Goal: Use online tool/utility: Utilize a website feature to perform a specific function

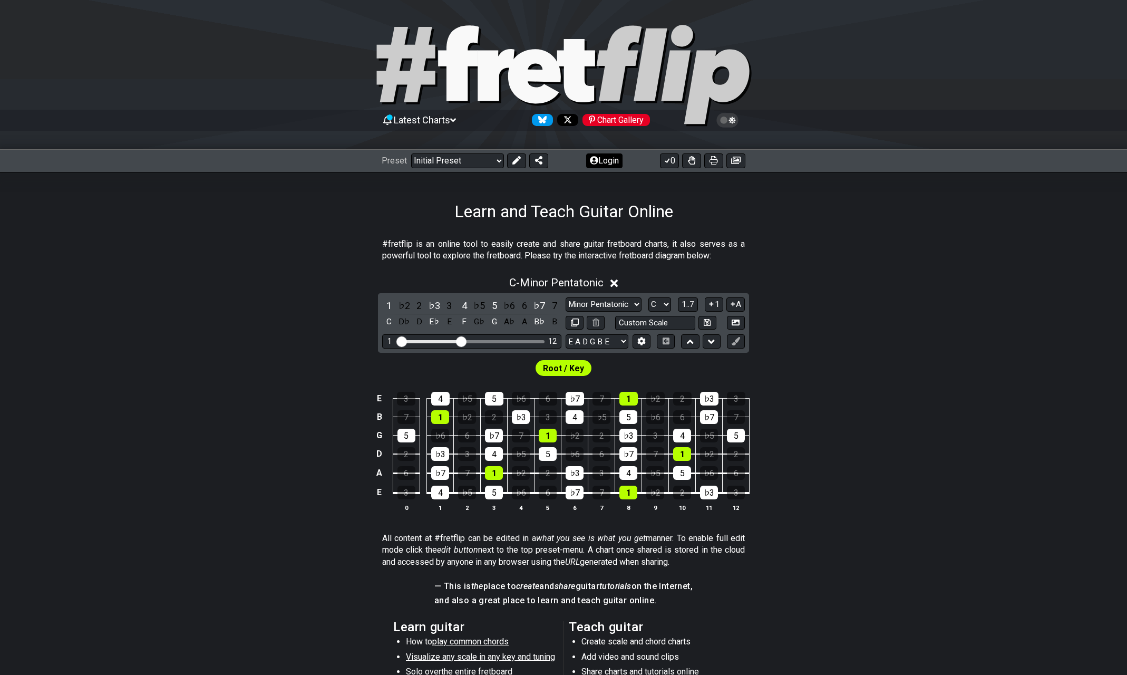
click at [603, 160] on button "Login" at bounding box center [604, 160] width 36 height 15
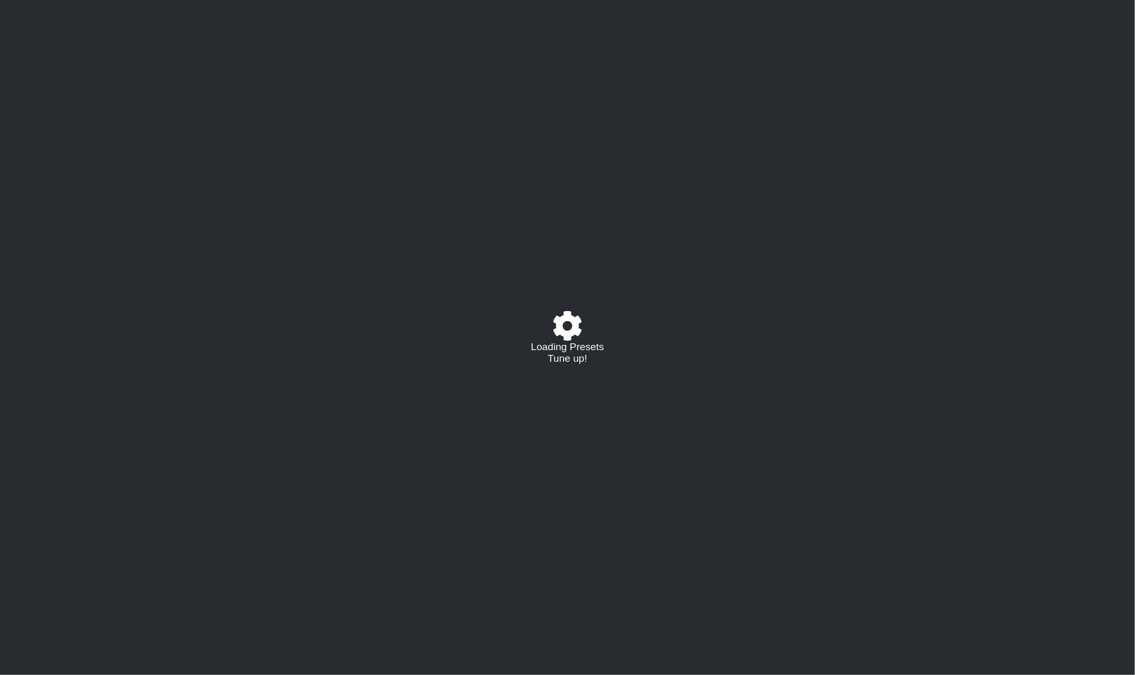
select select "C"
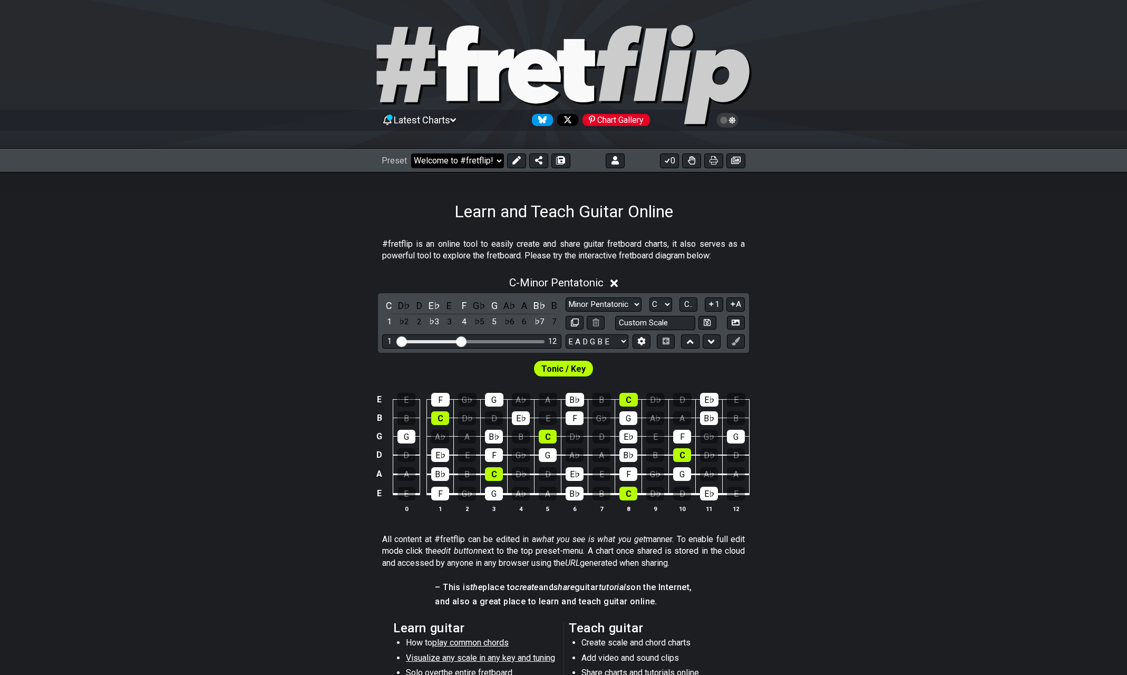
click at [463, 161] on select "Welcome to #fretflip! Initial Preset Custom Preset A LOCRIAN OPEN D TUNING OPEN…" at bounding box center [457, 160] width 93 height 15
click at [411, 153] on select "Welcome to #fretflip! Initial Preset Custom Preset A LOCRIAN OPEN D TUNING OPEN…" at bounding box center [457, 160] width 93 height 15
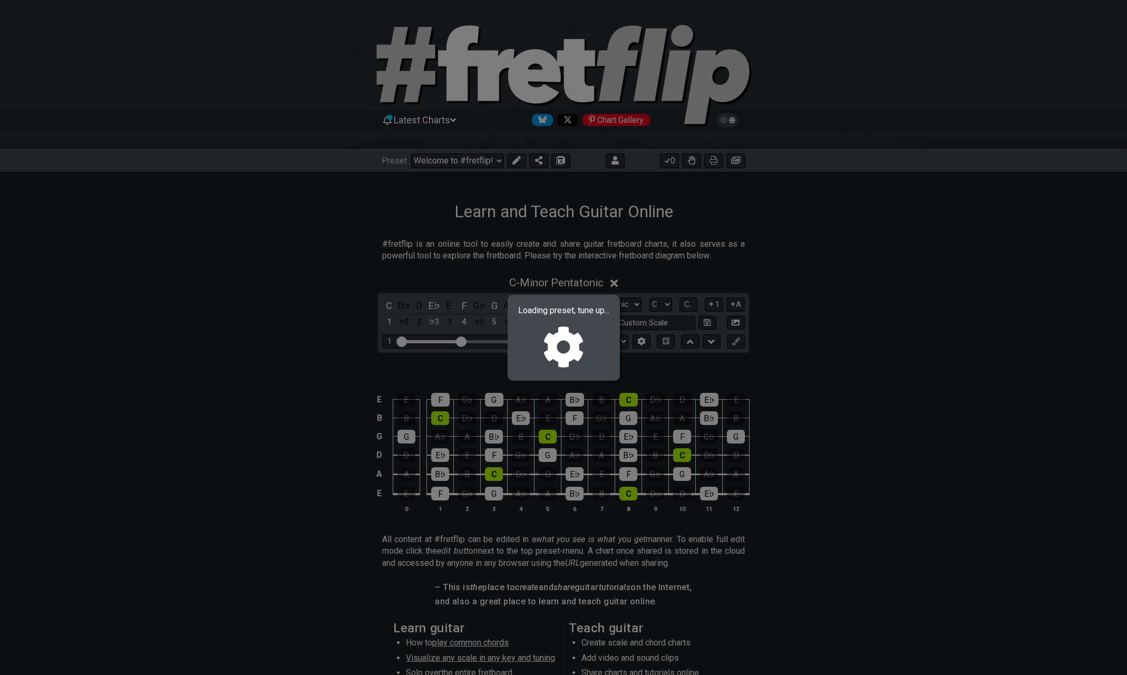
select select "/02R4QE39"
select select "D"
select select "D PHRYGIAN - OPEN Dm"
select select "D A D F A D"
select select "D"
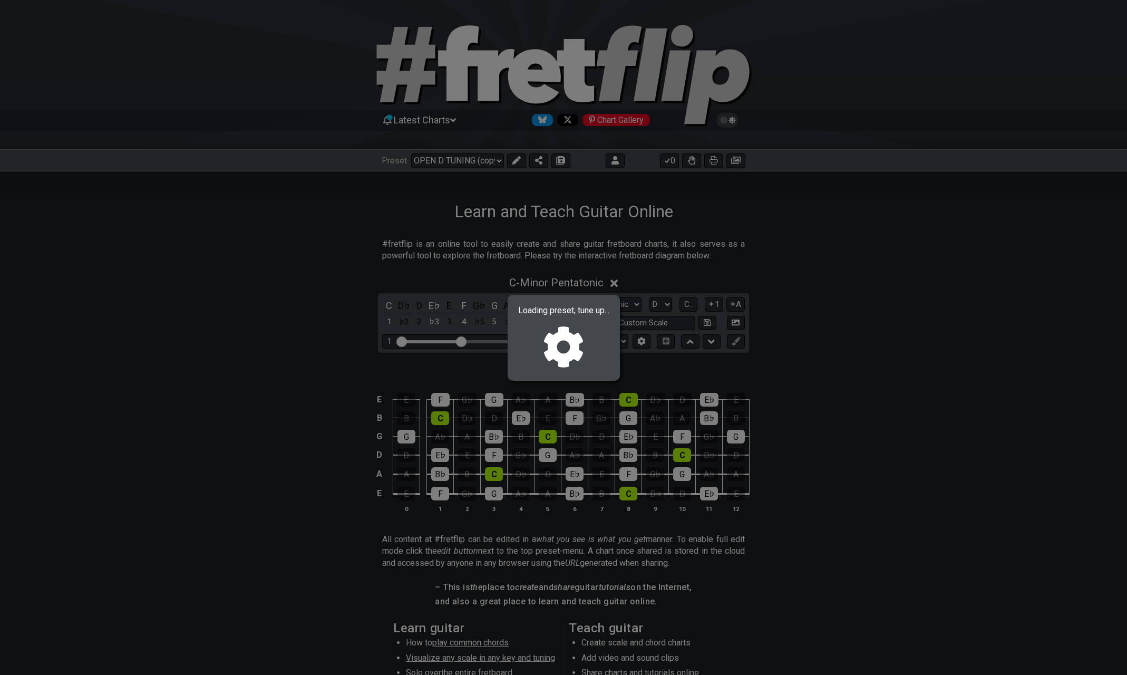
select select "D"
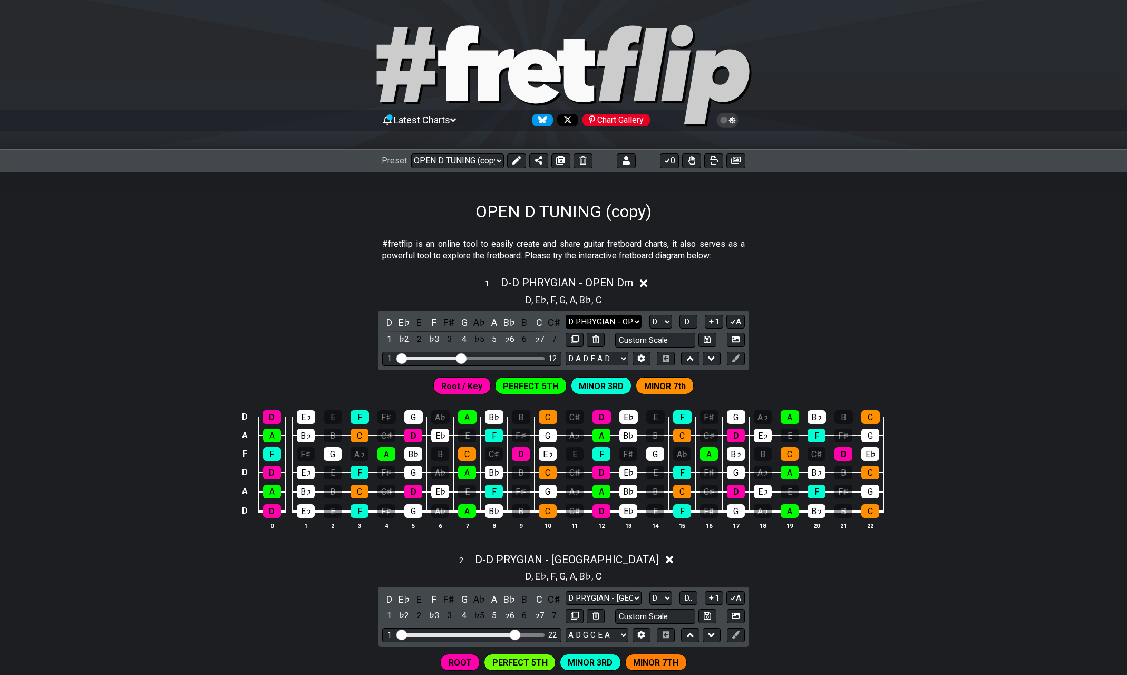
click at [608, 318] on select "D PHRYGIAN - OPEN Dm D PHRYGIAN - OPEN Dm Minor Pentatonic Major Pentatonic Min…" at bounding box center [604, 322] width 76 height 14
click at [609, 318] on select "D PHRYGIAN - OPEN Dm D PHRYGIAN - OPEN Dm Minor Pentatonic Major Pentatonic Min…" at bounding box center [604, 322] width 76 height 14
click at [665, 338] on input "text" at bounding box center [655, 340] width 80 height 14
type input "Custom Scale"
click at [697, 335] on div "Custom Scale" at bounding box center [665, 340] width 101 height 14
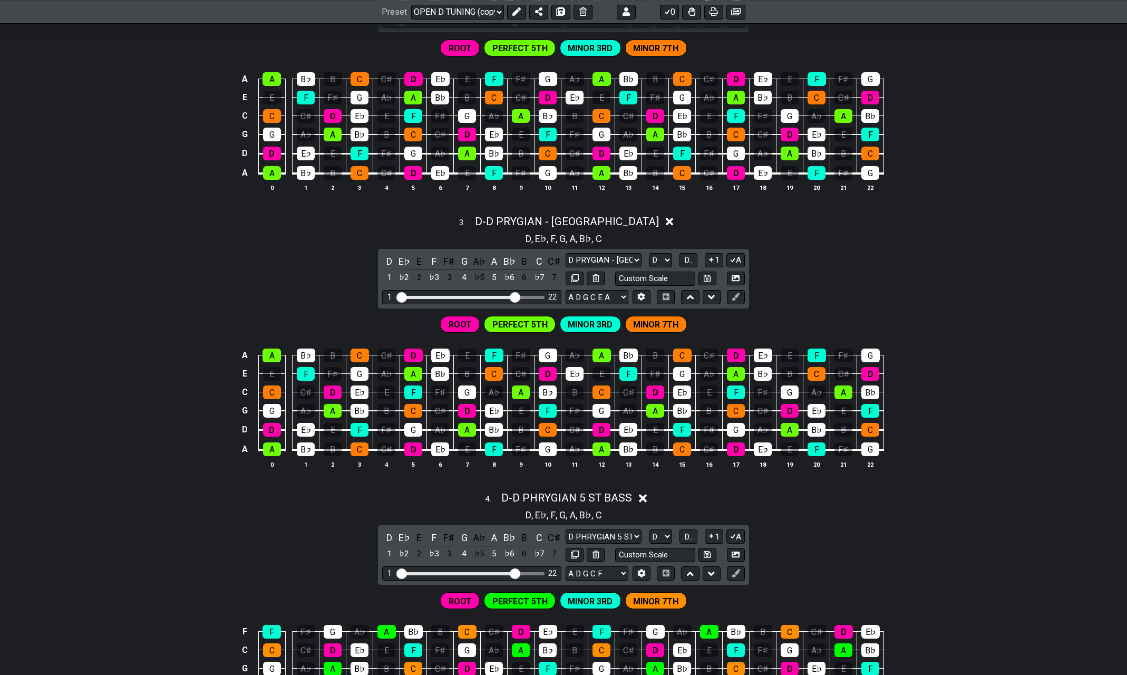
scroll to position [633, 0]
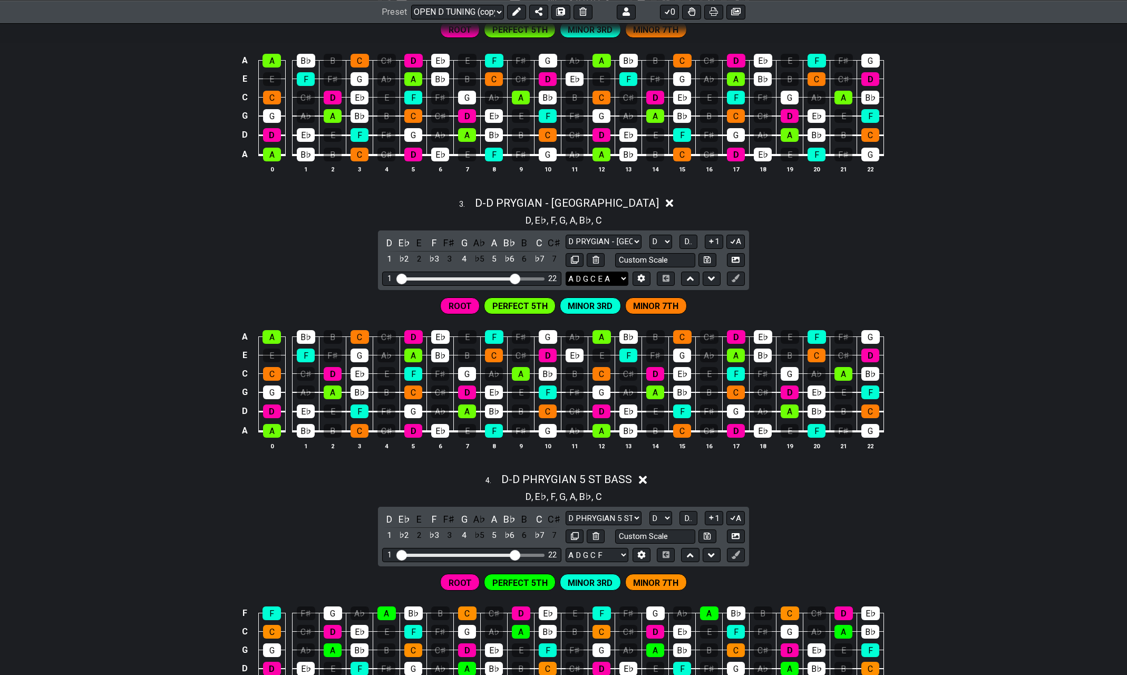
click at [625, 274] on select "A D G C E A D A D F A D E A D G B E B E A D F♯ B A D G C E A D A D G B E E♭ A♭ …" at bounding box center [597, 279] width 63 height 14
click at [147, 323] on div "A A B♭ B C C♯ D E♭ E F F♯ G A♭ A B♭ B C C♯ D E♭ E F F♯ G E E F F♯ G A♭ A B♭ B C…" at bounding box center [563, 390] width 1127 height 148
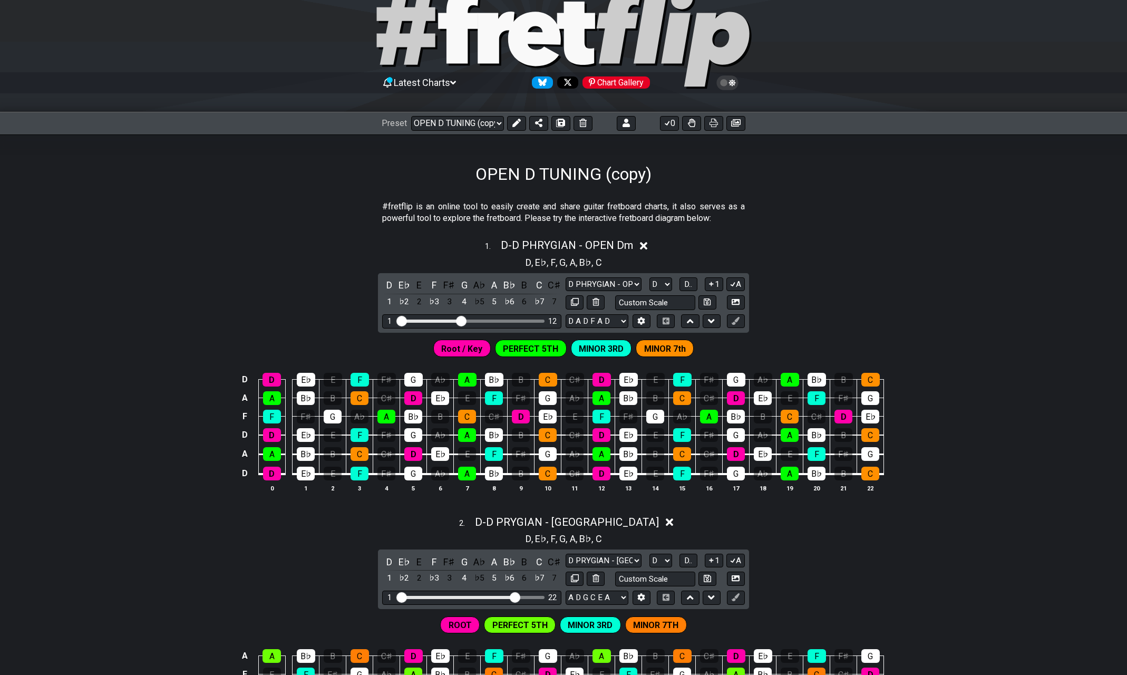
scroll to position [0, 0]
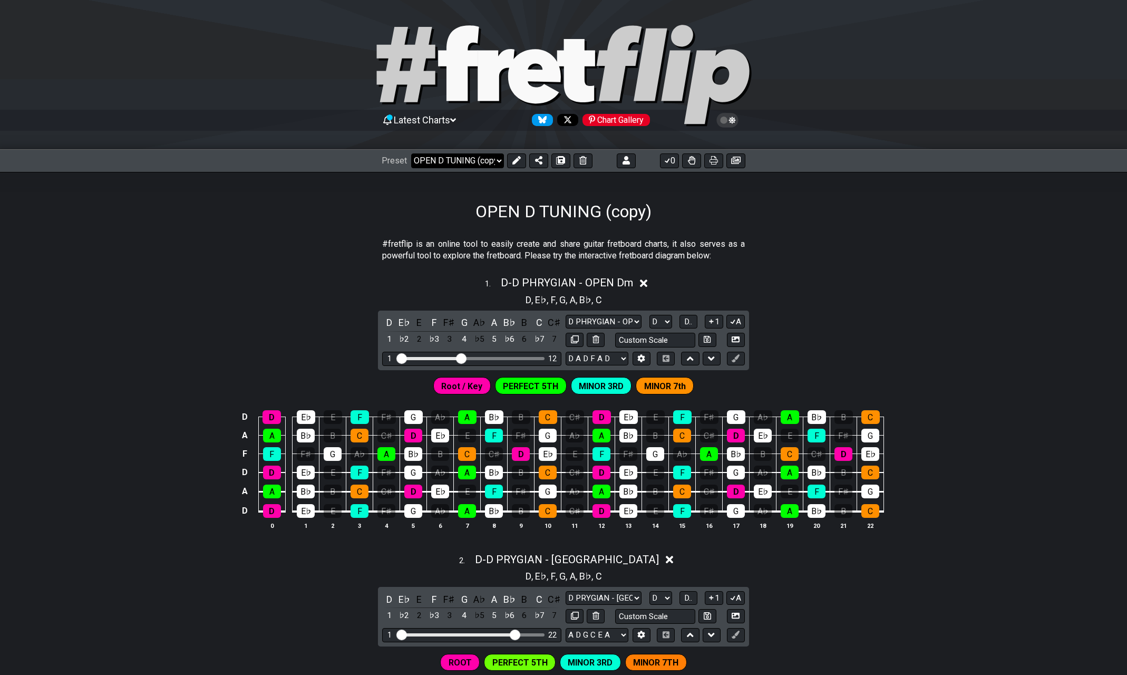
click at [497, 158] on select "Welcome to #fretflip! Initial Preset Custom Preset A LOCRIAN OPEN D TUNING OPEN…" at bounding box center [457, 160] width 93 height 15
click at [411, 153] on select "Welcome to #fretflip! Initial Preset Custom Preset A LOCRIAN OPEN D TUNING OPEN…" at bounding box center [457, 160] width 93 height 15
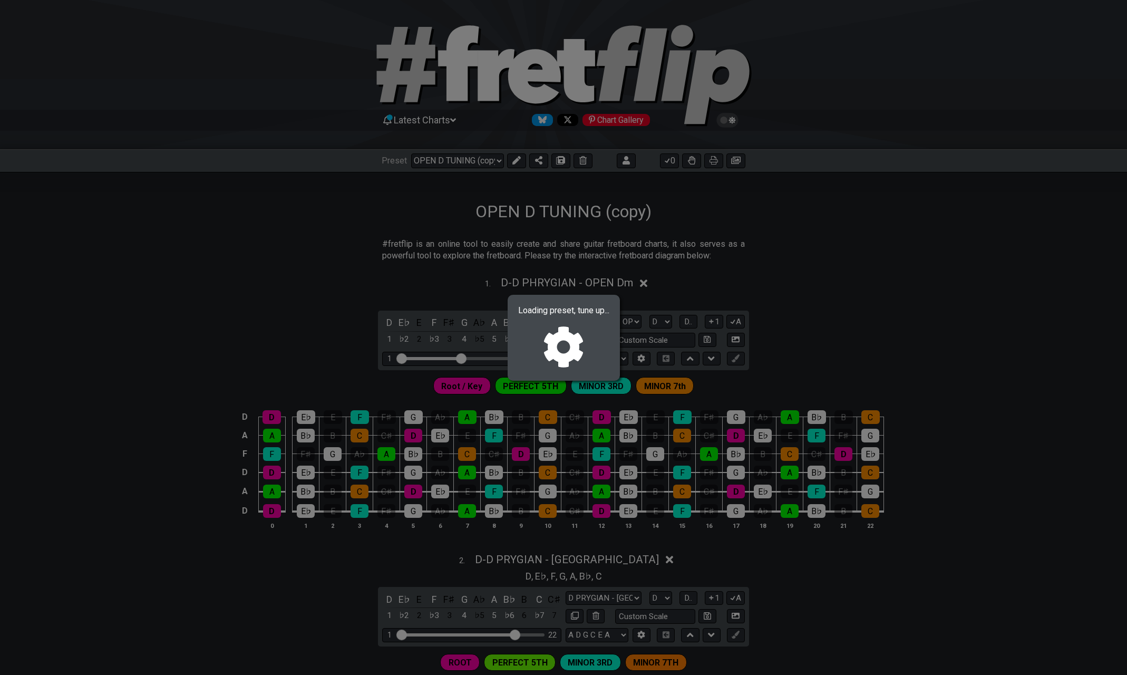
select select "/0233SLRCB"
select select "A"
select select "A LOCRIAN OPEN D"
select select "A LOCRIAN - A STD"
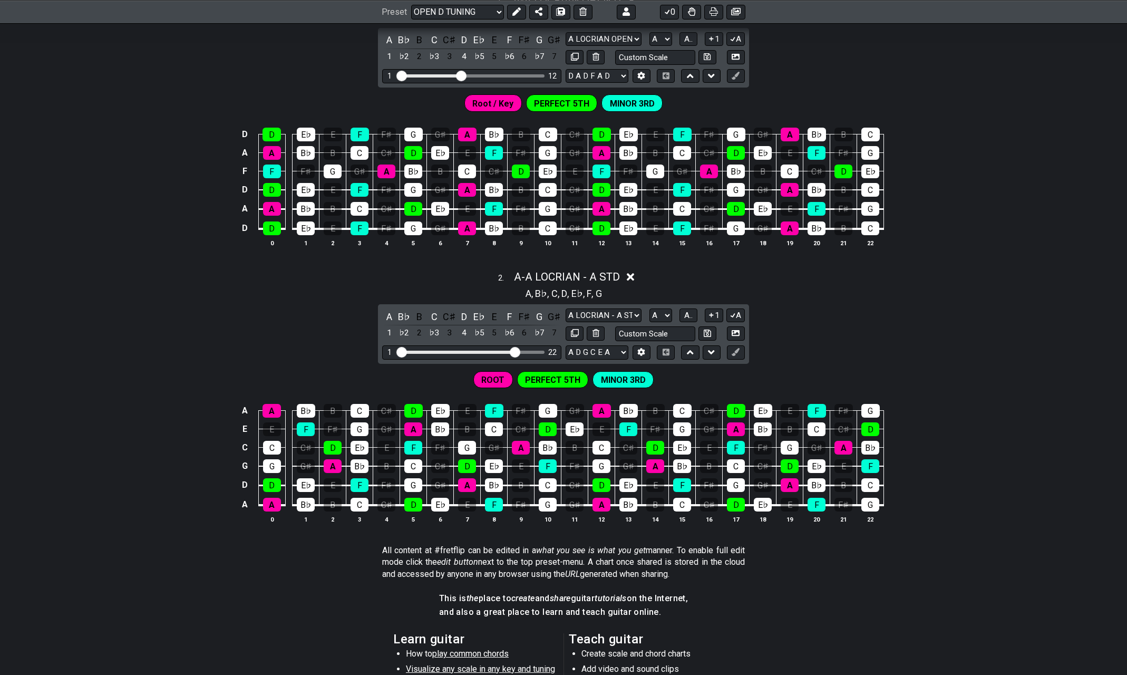
scroll to position [248, 0]
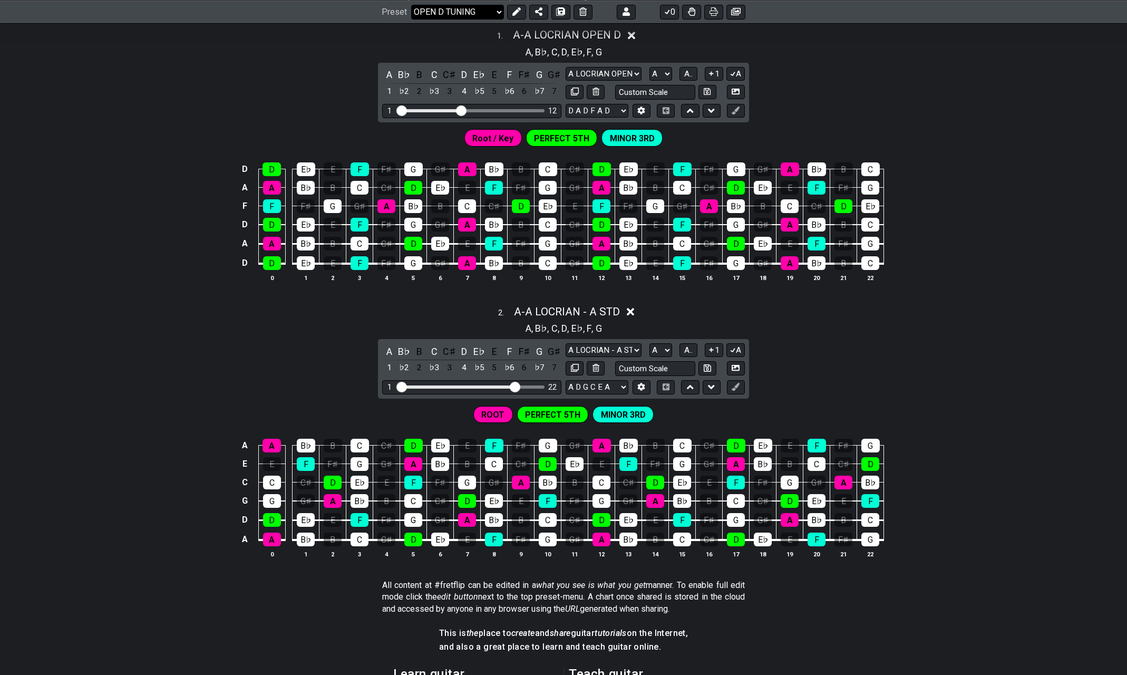
click at [491, 10] on select "Welcome to #fretflip! Initial Preset Custom Preset A LOCRIAN OPEN D TUNING OPEN…" at bounding box center [457, 11] width 93 height 15
click at [411, 19] on select "Welcome to #fretflip! Initial Preset Custom Preset A LOCRIAN OPEN D TUNING OPEN…" at bounding box center [457, 11] width 93 height 15
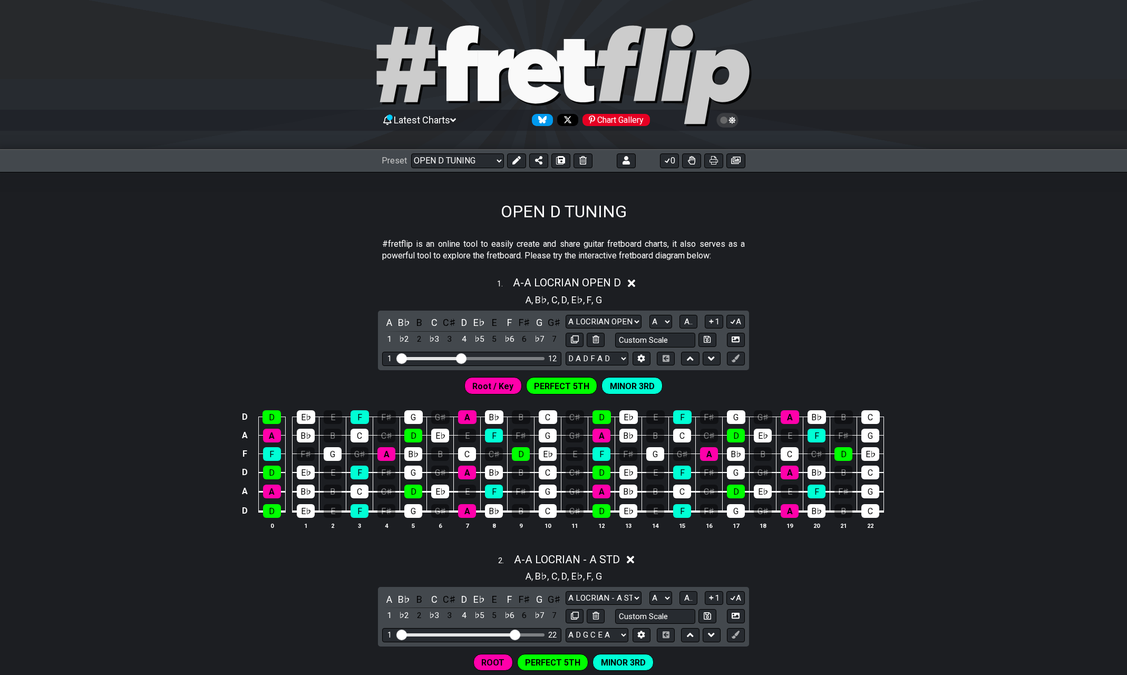
select select "/02R4QE39"
select select "D"
select select "D PHRYGIAN - OPEN Dm"
select select "D PRYGIAN - BARI"
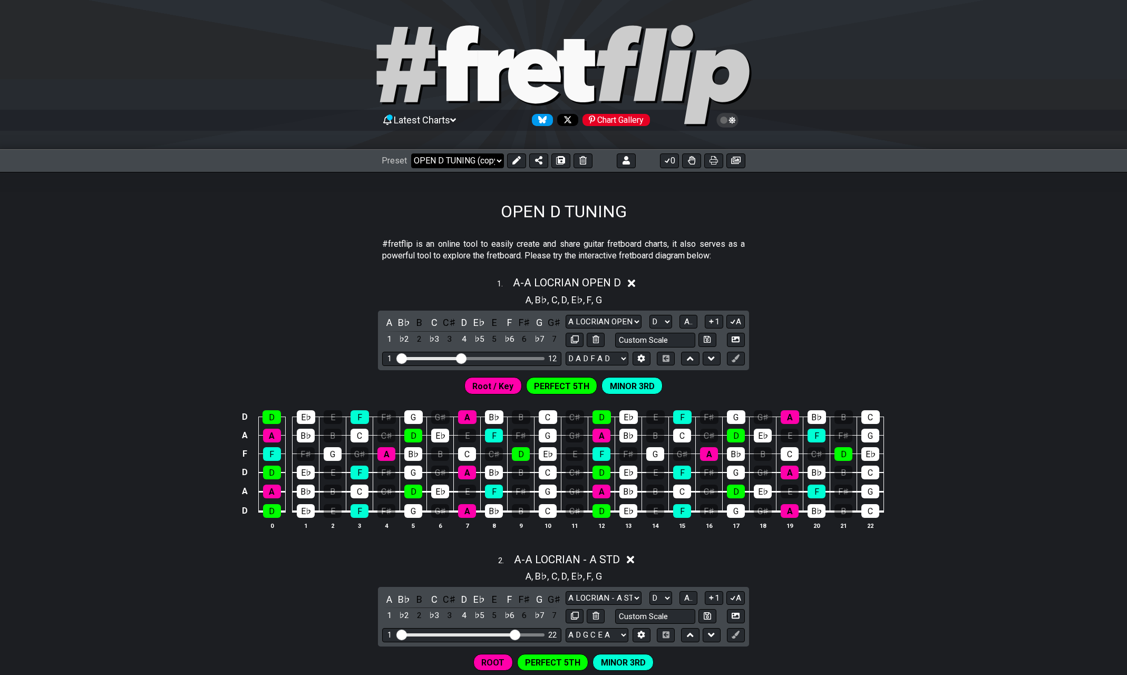
select select "D"
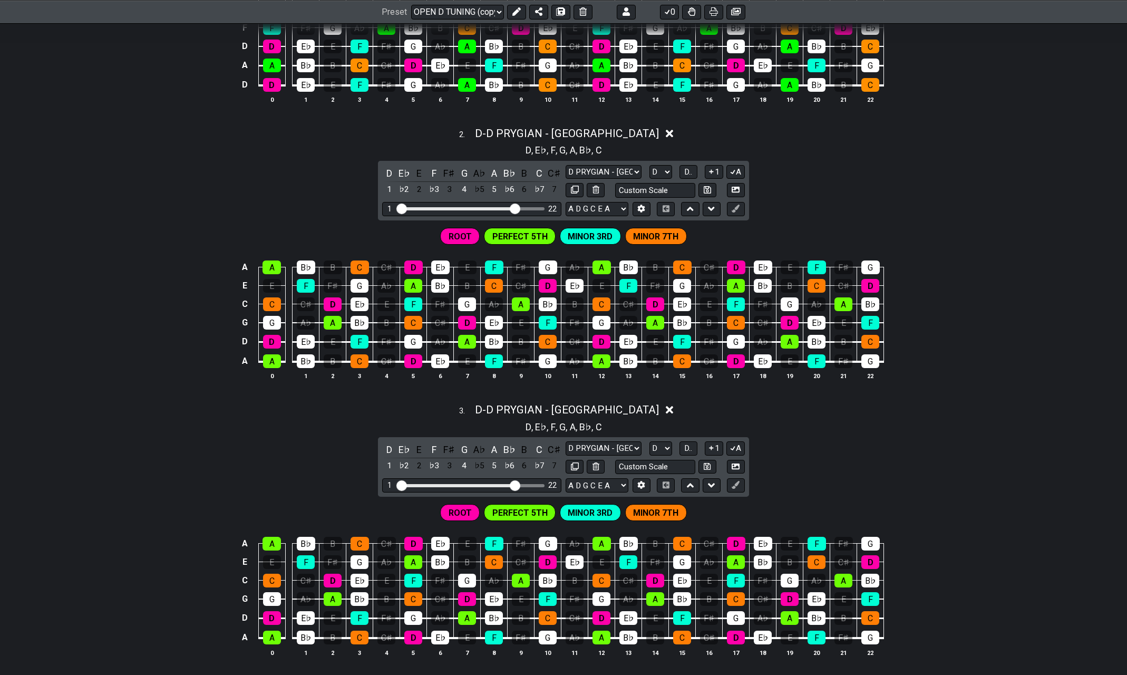
scroll to position [422, 0]
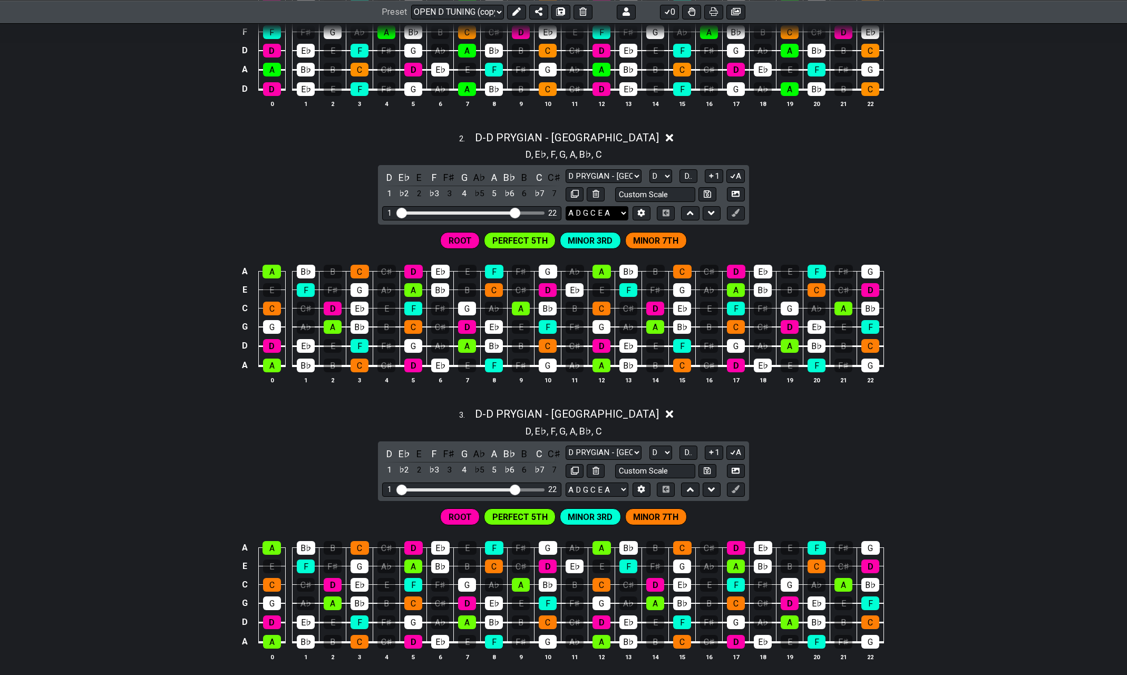
click at [625, 208] on select "A D G C E A D A D F A D E A D G B E B E A D F♯ B A D G C E A D A D G B E E♭ A♭ …" at bounding box center [597, 213] width 63 height 14
click at [613, 209] on select "A D G C E A D A D F A D E A D G B E B E A D F♯ B A D G C E A D A D G B E E♭ A♭ …" at bounding box center [597, 213] width 63 height 14
click at [603, 209] on select "A D G C E A D A D F A D E A D G B E B E A D F♯ B A D G C E A D A D G B E E♭ A♭ …" at bounding box center [597, 213] width 63 height 14
click at [628, 210] on select "A D G C E A D A D F A D E A D G B E B E A D F♯ B A D G C E A D A D G B E E♭ A♭ …" at bounding box center [597, 213] width 63 height 14
click at [645, 209] on icon at bounding box center [641, 213] width 8 height 8
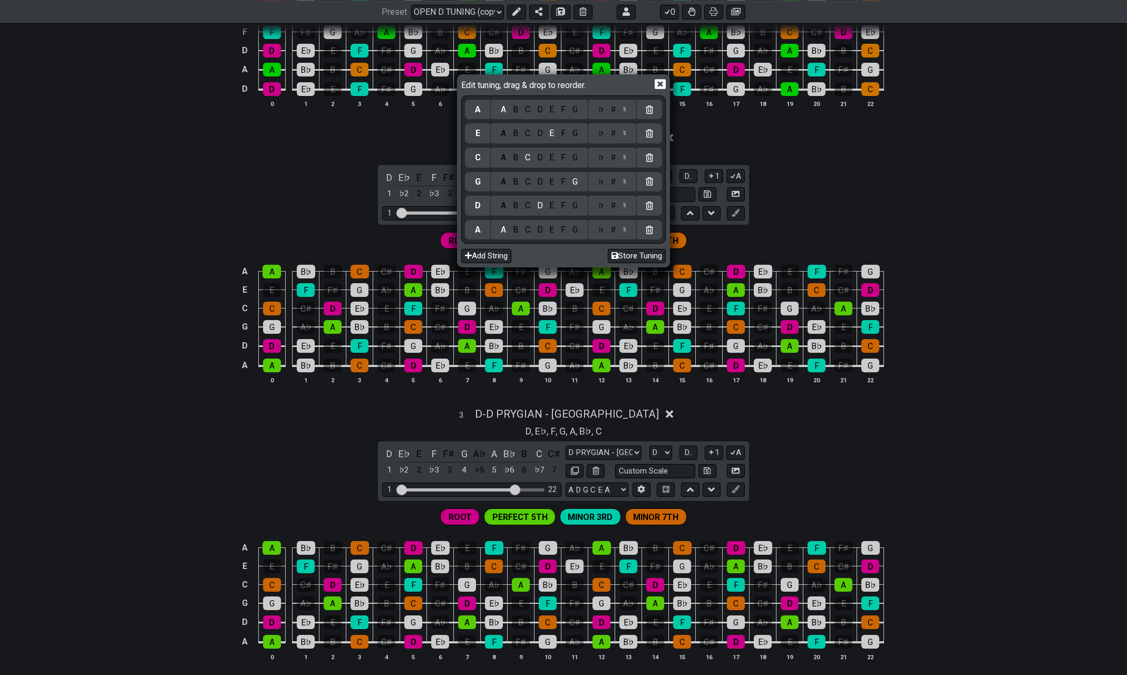
click at [553, 226] on div "E" at bounding box center [552, 230] width 12 height 12
click at [505, 207] on div "A" at bounding box center [504, 206] width 12 height 12
click at [540, 180] on div "D" at bounding box center [540, 182] width 13 height 12
click at [577, 155] on div "G" at bounding box center [575, 158] width 12 height 12
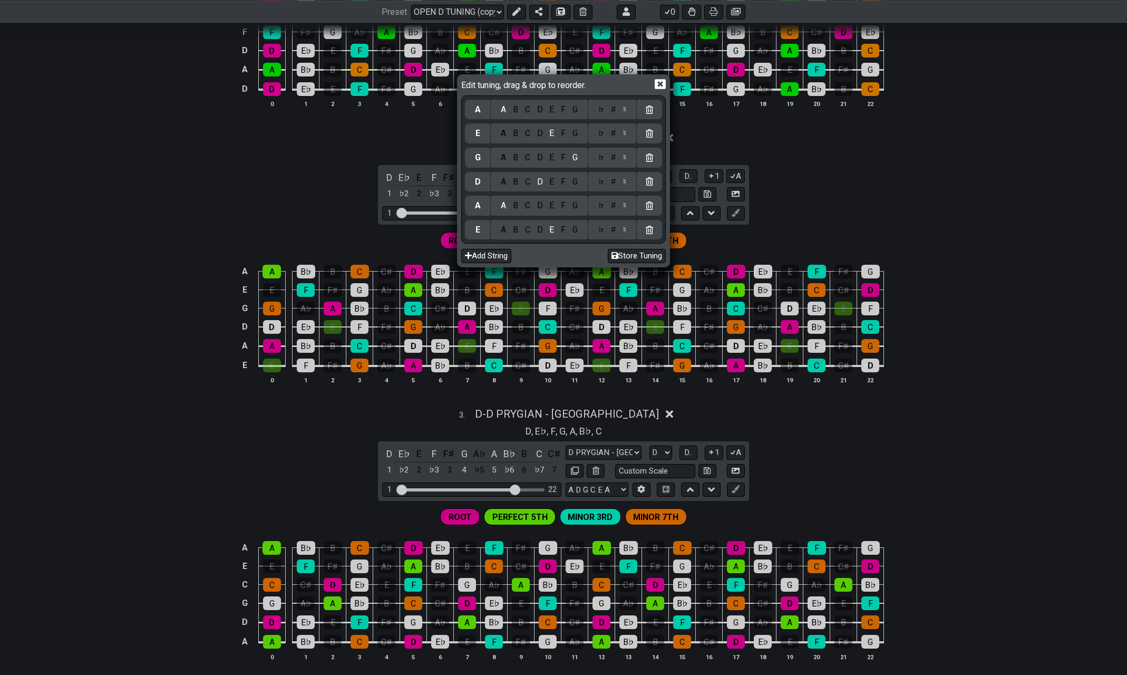
click at [516, 134] on div "B" at bounding box center [516, 134] width 12 height 12
click at [552, 109] on div "E" at bounding box center [552, 110] width 12 height 12
click at [539, 228] on div "D" at bounding box center [540, 230] width 13 height 12
click at [577, 205] on div "G" at bounding box center [575, 206] width 12 height 12
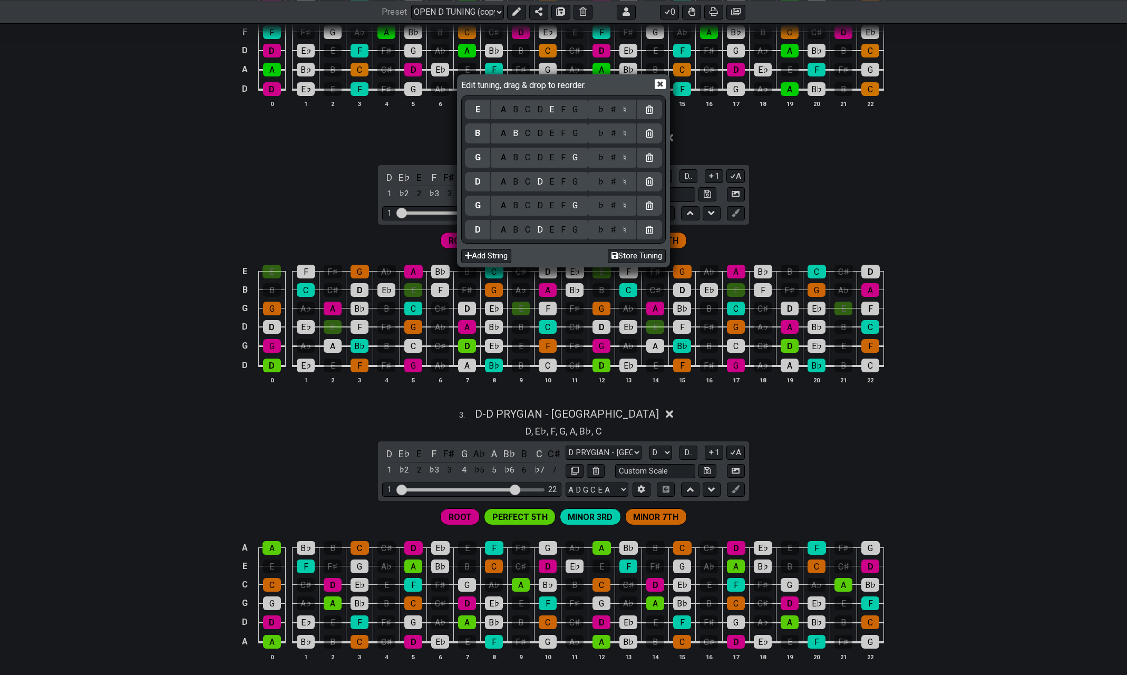
click at [527, 179] on div "C" at bounding box center [527, 182] width 12 height 12
click at [563, 159] on div "F" at bounding box center [564, 158] width 12 height 12
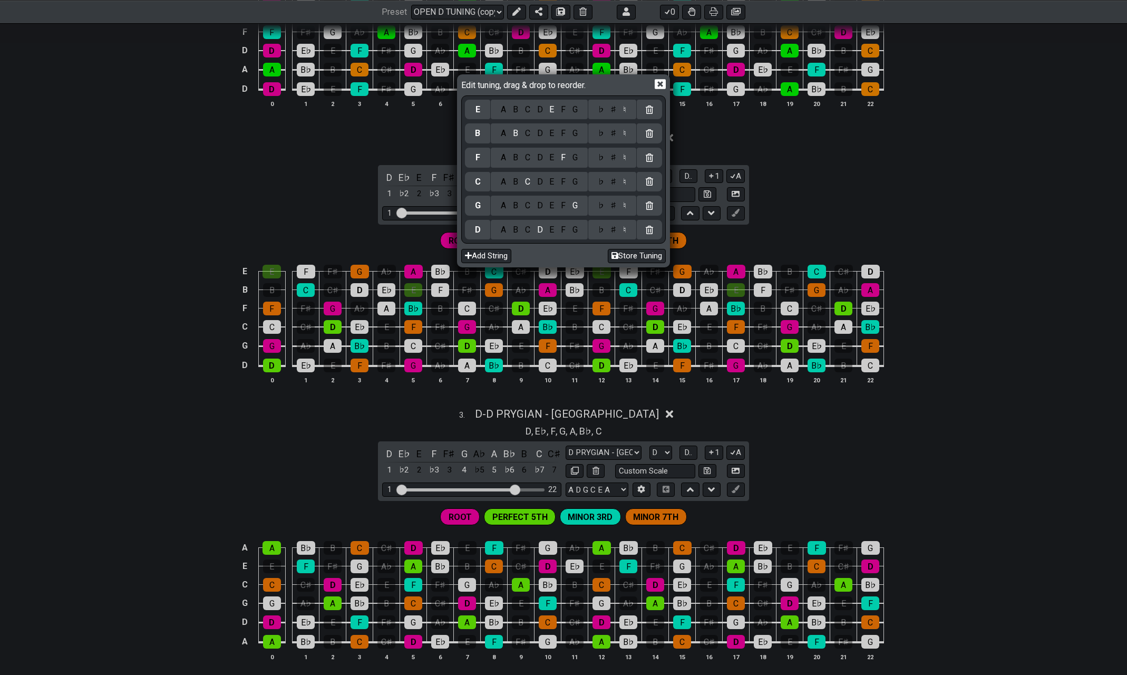
click at [505, 134] on div "A" at bounding box center [504, 134] width 12 height 12
click at [540, 111] on div "D" at bounding box center [540, 110] width 13 height 12
click at [638, 251] on button "Store Tuning" at bounding box center [637, 256] width 58 height 14
click at [612, 254] on icon at bounding box center [615, 255] width 7 height 8
click at [658, 86] on icon at bounding box center [660, 84] width 11 height 11
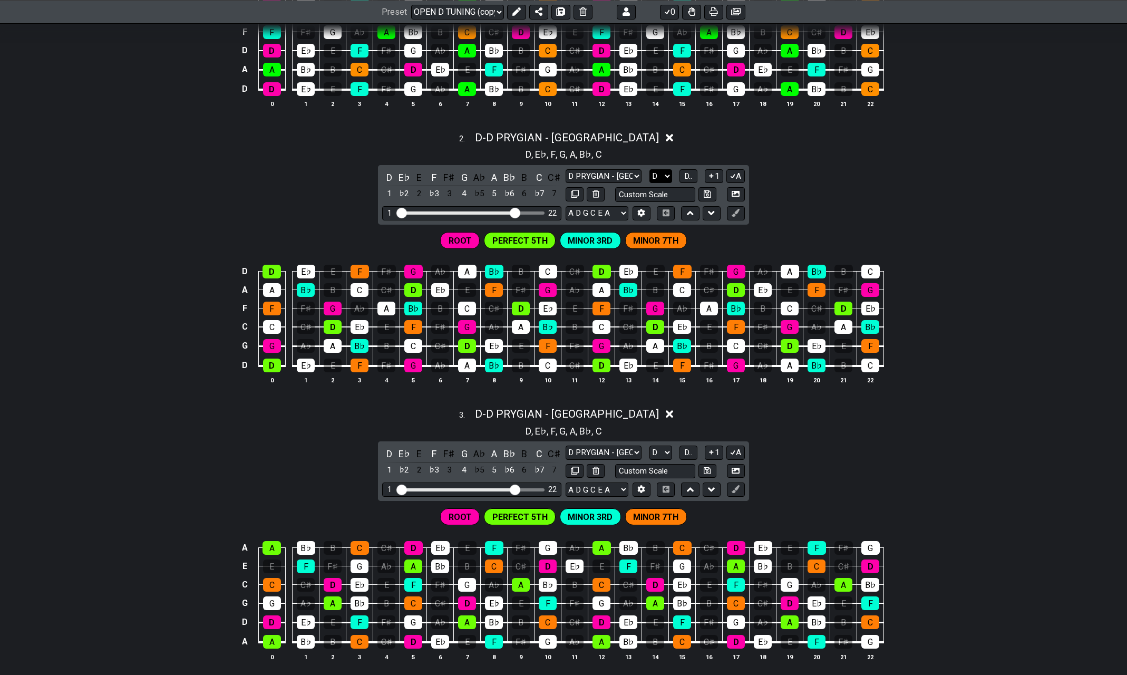
click at [665, 170] on select "A♭ A A♯ B♭ B C C♯ D♭ D D♯ E♭ E F F♯ G♭ G G♯" at bounding box center [661, 176] width 23 height 14
click at [809, 187] on div "2 . D - D PRYGIAN - BARI D , E♭ , F , G , A , B♭ , C D E♭ E F F♯ G A♭ A B♭ B C …" at bounding box center [563, 262] width 1127 height 274
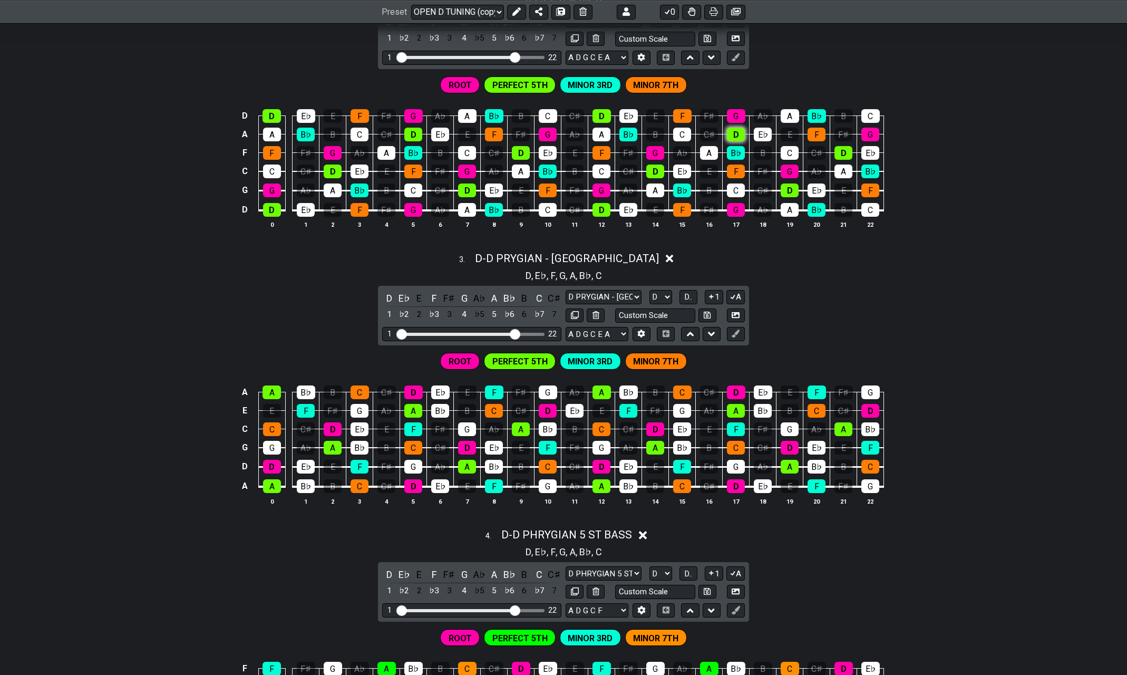
scroll to position [580, 0]
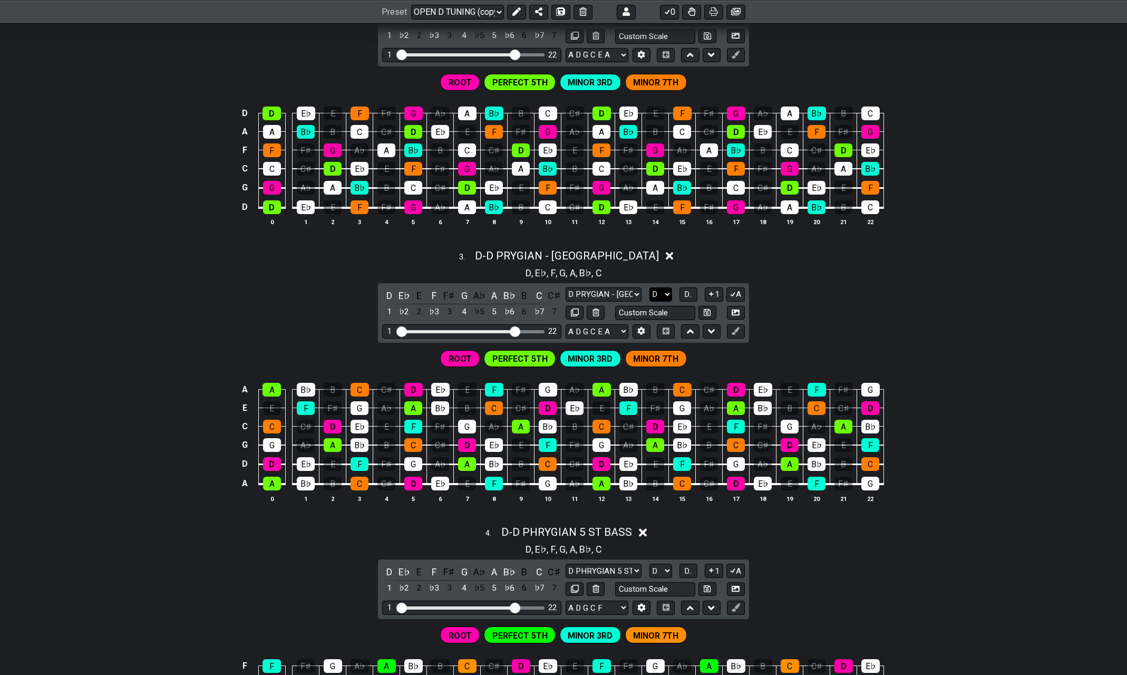
click at [661, 289] on select "A♭ A A♯ B♭ B C C♯ D♭ D D♯ E♭ E F F♯ G♭ G G♯" at bounding box center [661, 294] width 23 height 14
select select "C#"
click at [650, 287] on select "A♭ A A♯ B♭ B C C♯ D♭ D D♯ E♭ E F F♯ G♭ G G♯" at bounding box center [661, 294] width 23 height 14
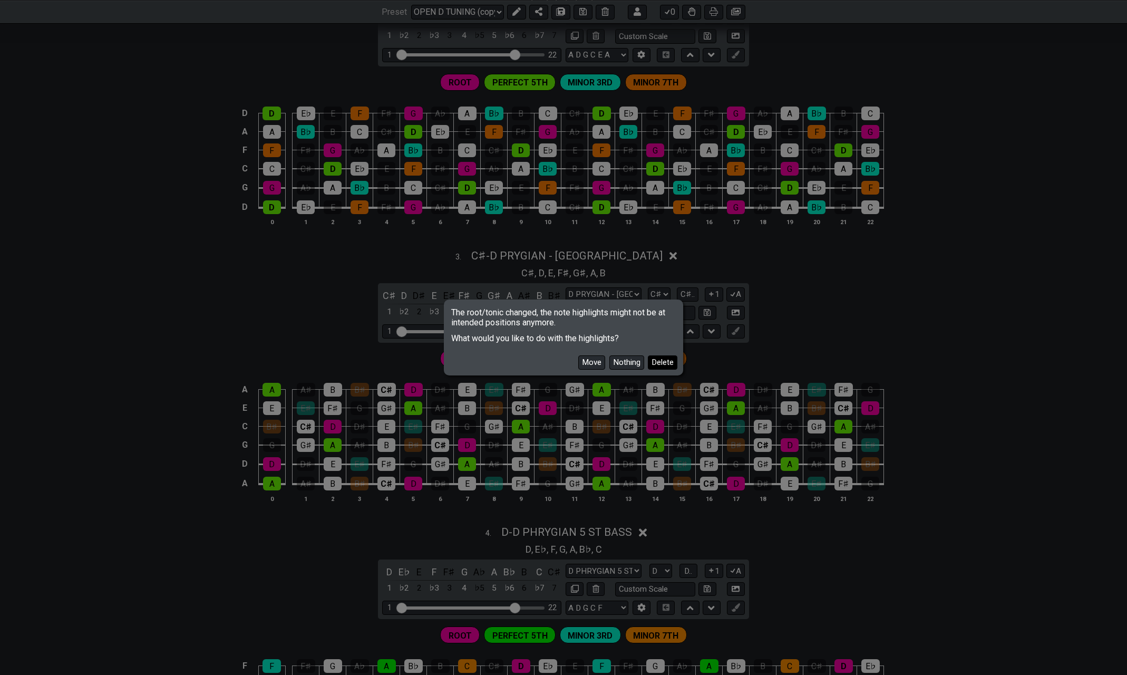
click at [661, 363] on button "Delete" at bounding box center [663, 362] width 30 height 14
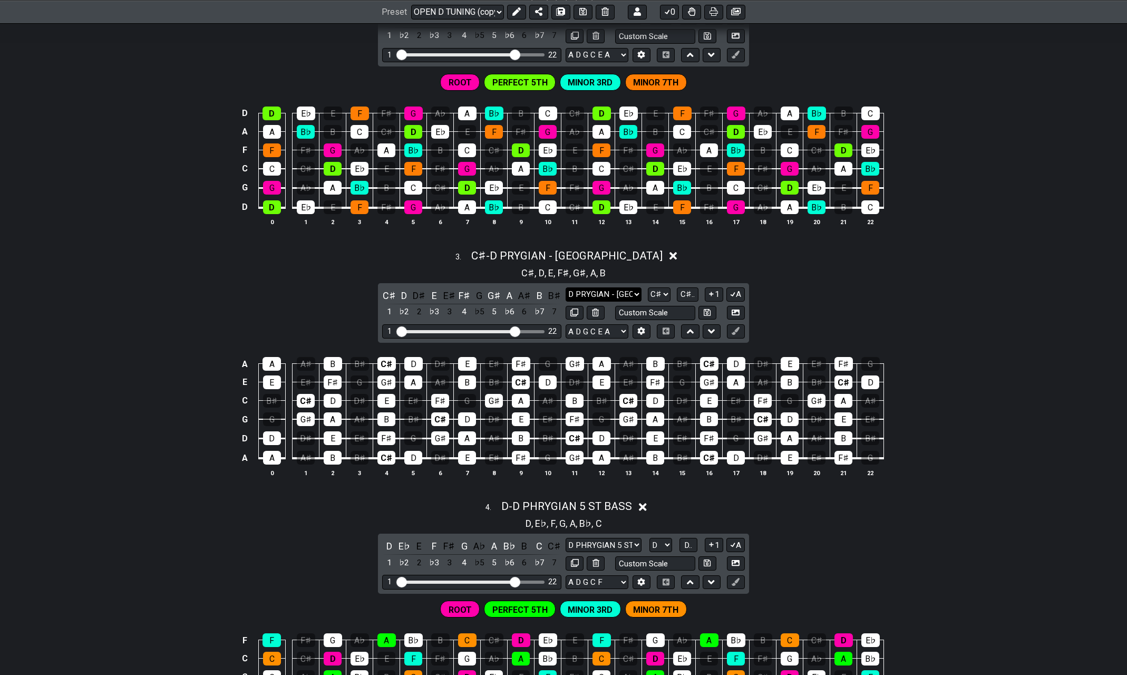
click at [641, 291] on select "D PRYGIAN - BARI D PRYGIAN - BARI Minor Pentatonic Major Pentatonic Minor Blues…" at bounding box center [604, 294] width 76 height 14
click at [566, 287] on select "D PRYGIAN - BARI D PRYGIAN - BARI Minor Pentatonic Major Pentatonic Minor Blues…" at bounding box center [604, 294] width 76 height 14
click at [640, 291] on select "D PRYGIAN - BARI D PRYGIAN - BARI Minor Pentatonic Major Pentatonic Minor Blues…" at bounding box center [604, 294] width 76 height 14
click at [566, 287] on select "D PRYGIAN - BARI D PRYGIAN - BARI Minor Pentatonic Major Pentatonic Minor Blues…" at bounding box center [604, 294] width 76 height 14
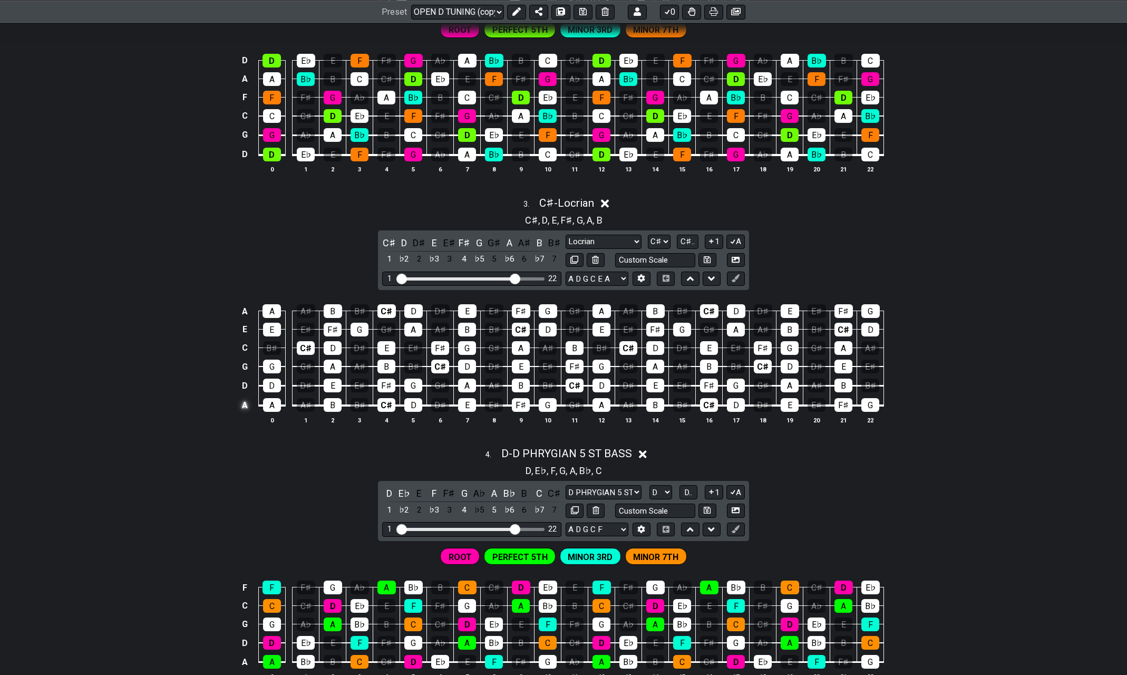
scroll to position [580, 0]
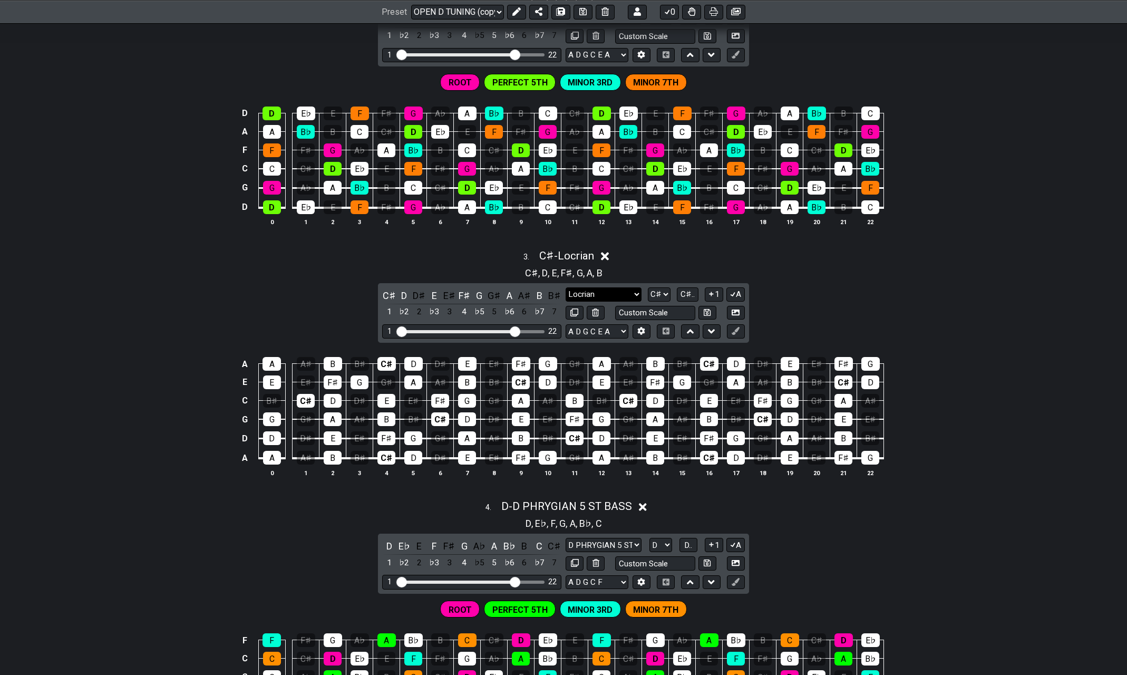
click at [634, 290] on select "D PRYGIAN - BARI D PRYGIAN - BARI Minor Pentatonic Major Pentatonic Minor Blues…" at bounding box center [604, 294] width 76 height 14
click at [566, 287] on select "D PRYGIAN - BARI D PRYGIAN - BARI Minor Pentatonic Major Pentatonic Minor Blues…" at bounding box center [604, 294] width 76 height 14
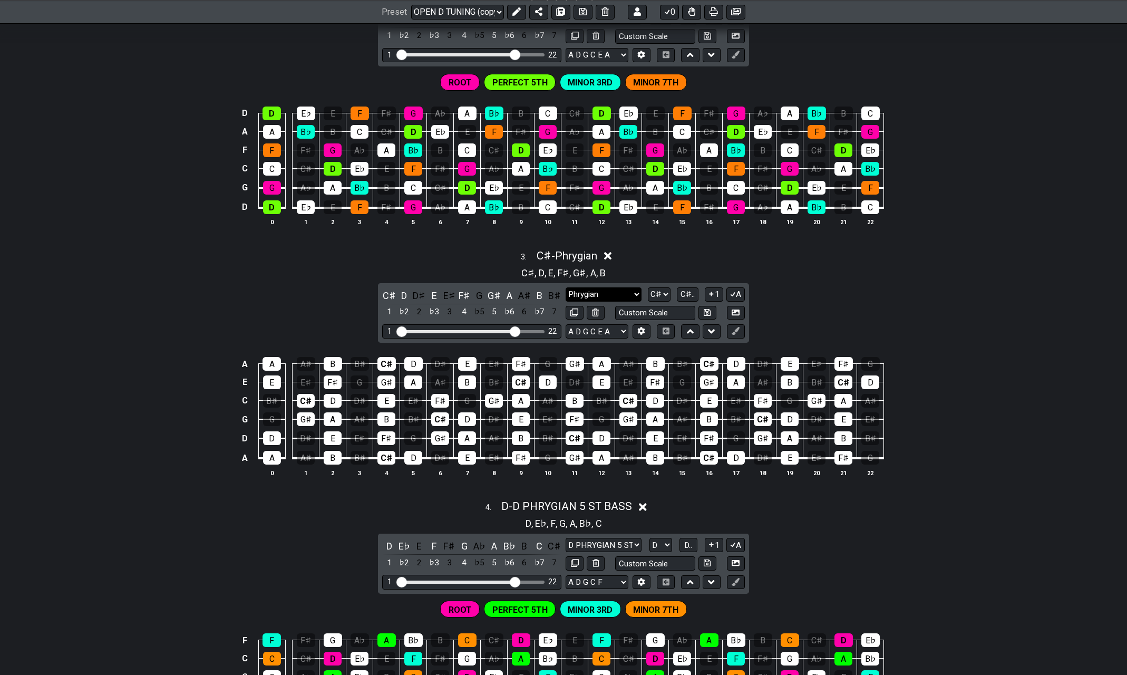
click at [637, 292] on select "D PRYGIAN - BARI D PRYGIAN - BARI Minor Pentatonic Major Pentatonic Minor Blues…" at bounding box center [604, 294] width 76 height 14
select select "Locrian"
click at [566, 287] on select "D PRYGIAN - BARI D PRYGIAN - BARI Minor Pentatonic Major Pentatonic Minor Blues…" at bounding box center [604, 294] width 76 height 14
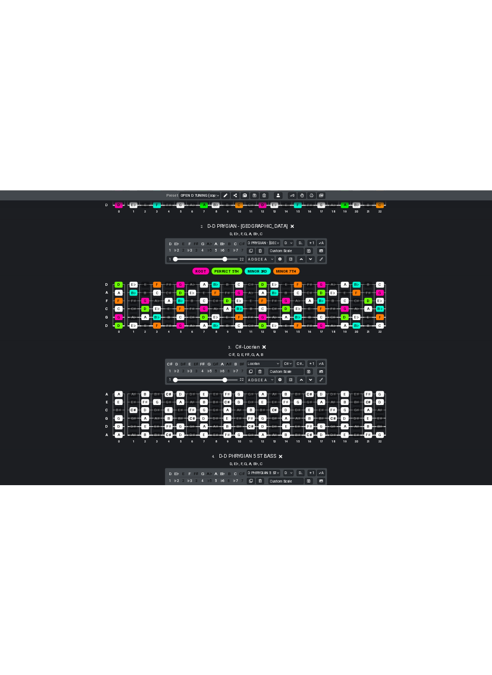
scroll to position [475, 0]
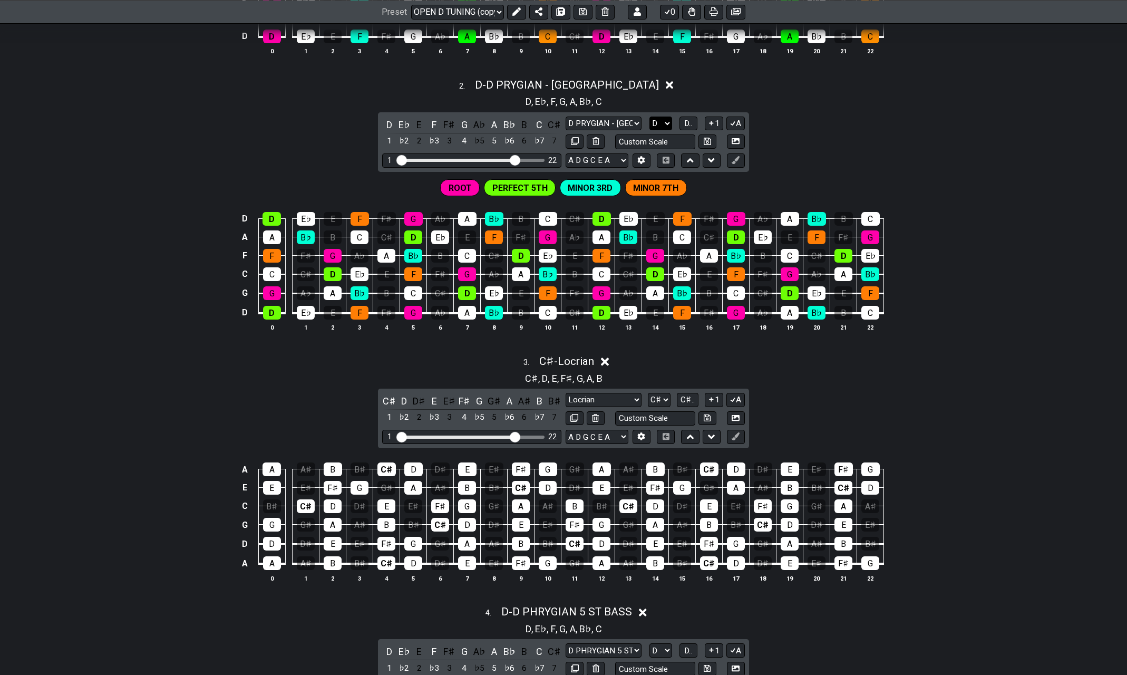
click at [661, 122] on select "A♭ A A♯ B♭ B C C♯ D♭ D D♯ E♭ E F F♯ G♭ G G♯" at bounding box center [661, 124] width 23 height 14
select select "C#"
click at [650, 117] on select "A♭ A A♯ B♭ B C C♯ D♭ D D♯ E♭ E F F♯ G♭ G G♯" at bounding box center [661, 124] width 23 height 14
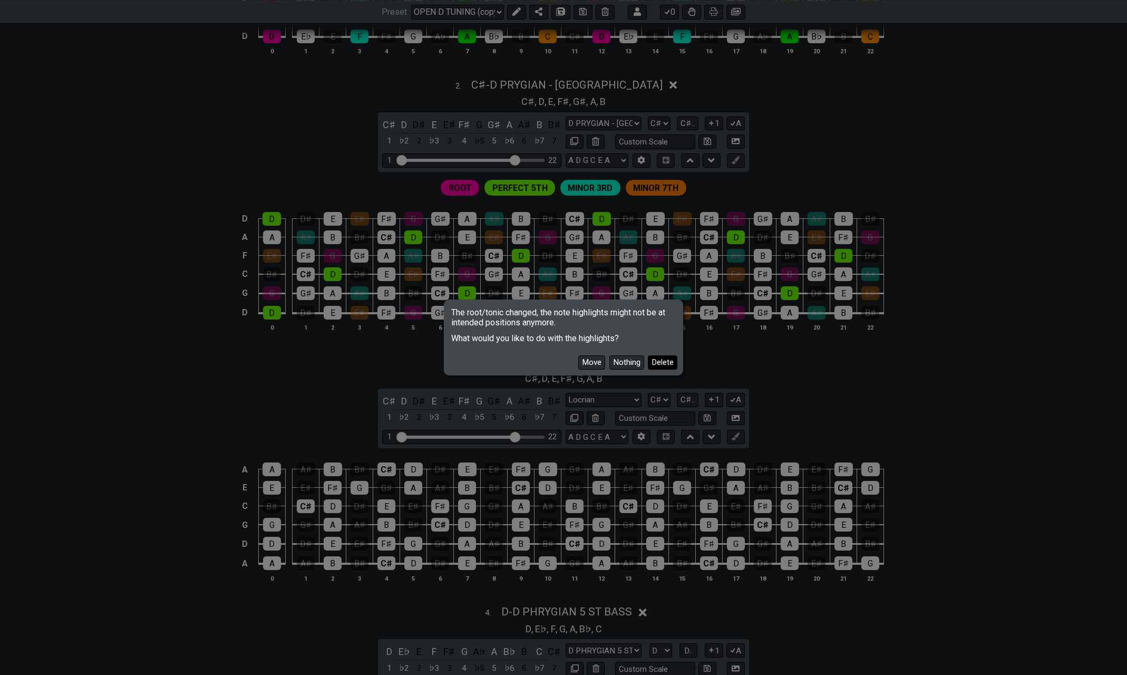
click at [672, 359] on button "Delete" at bounding box center [663, 362] width 30 height 14
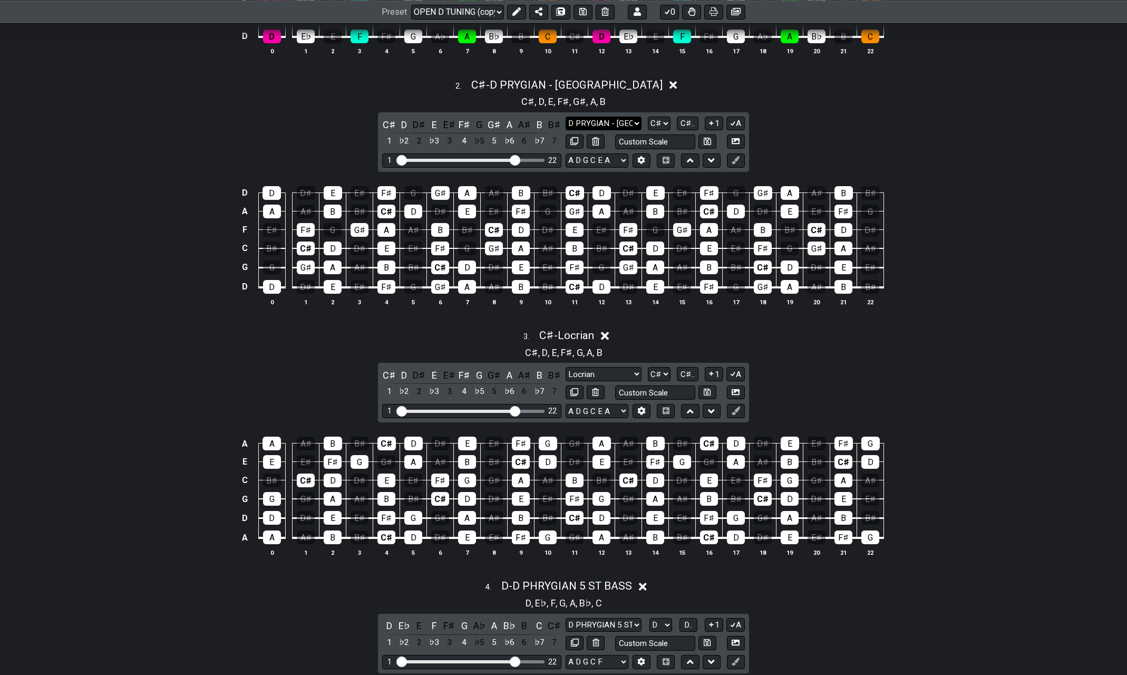
click at [637, 119] on select "D PRYGIAN - BARI D PRYGIAN - BARI Minor Pentatonic Major Pentatonic Minor Blues…" at bounding box center [604, 124] width 76 height 14
select select "Locrian"
click at [566, 117] on select "D PRYGIAN - BARI D PRYGIAN - BARI Minor Pentatonic Major Pentatonic Minor Blues…" at bounding box center [604, 124] width 76 height 14
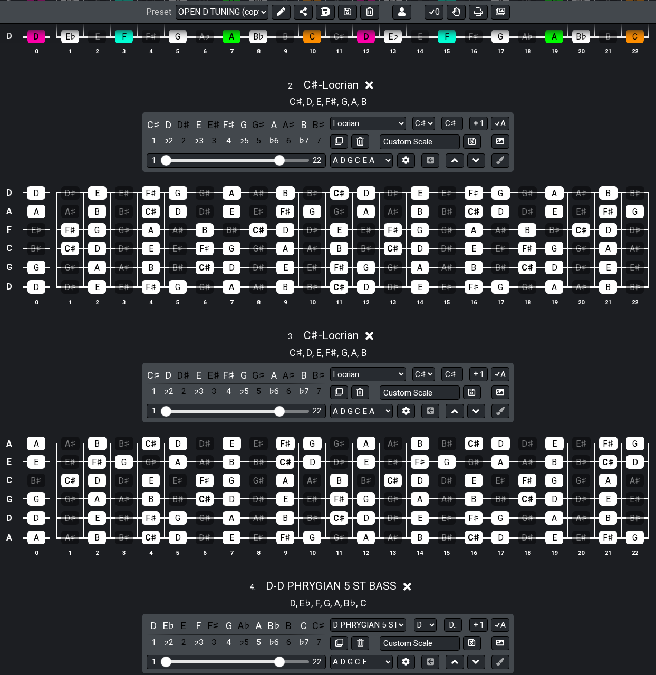
click at [50, 98] on div "C♯ , D , E , F♯ , G , A , B" at bounding box center [328, 100] width 656 height 17
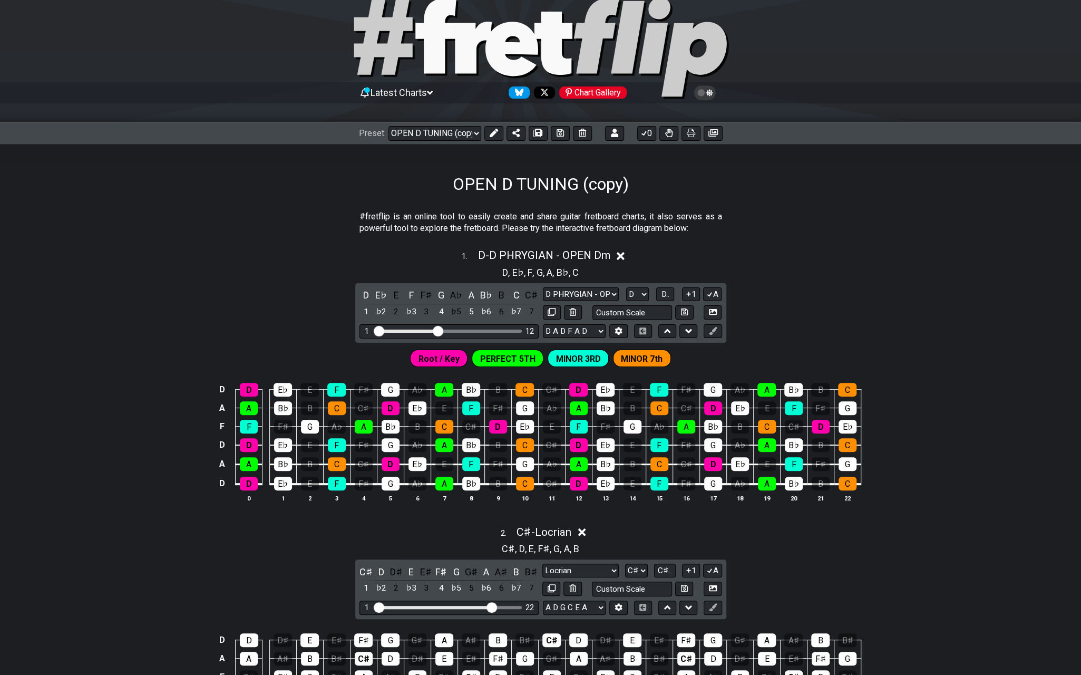
scroll to position [0, 0]
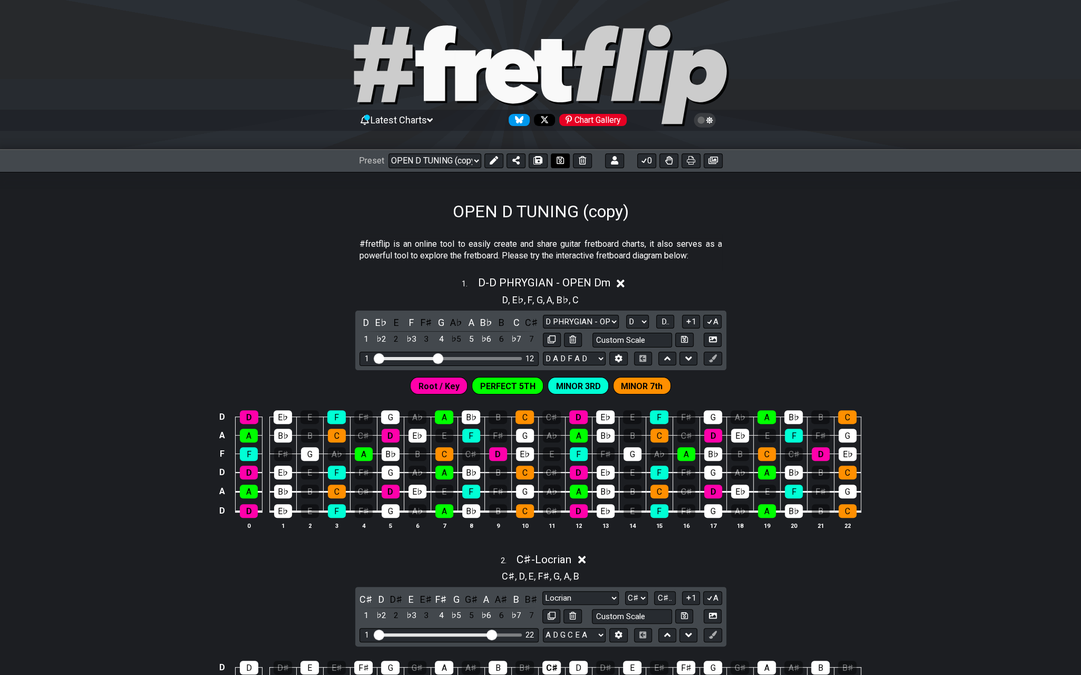
click at [558, 160] on icon at bounding box center [560, 160] width 7 height 8
